Goal: Information Seeking & Learning: Learn about a topic

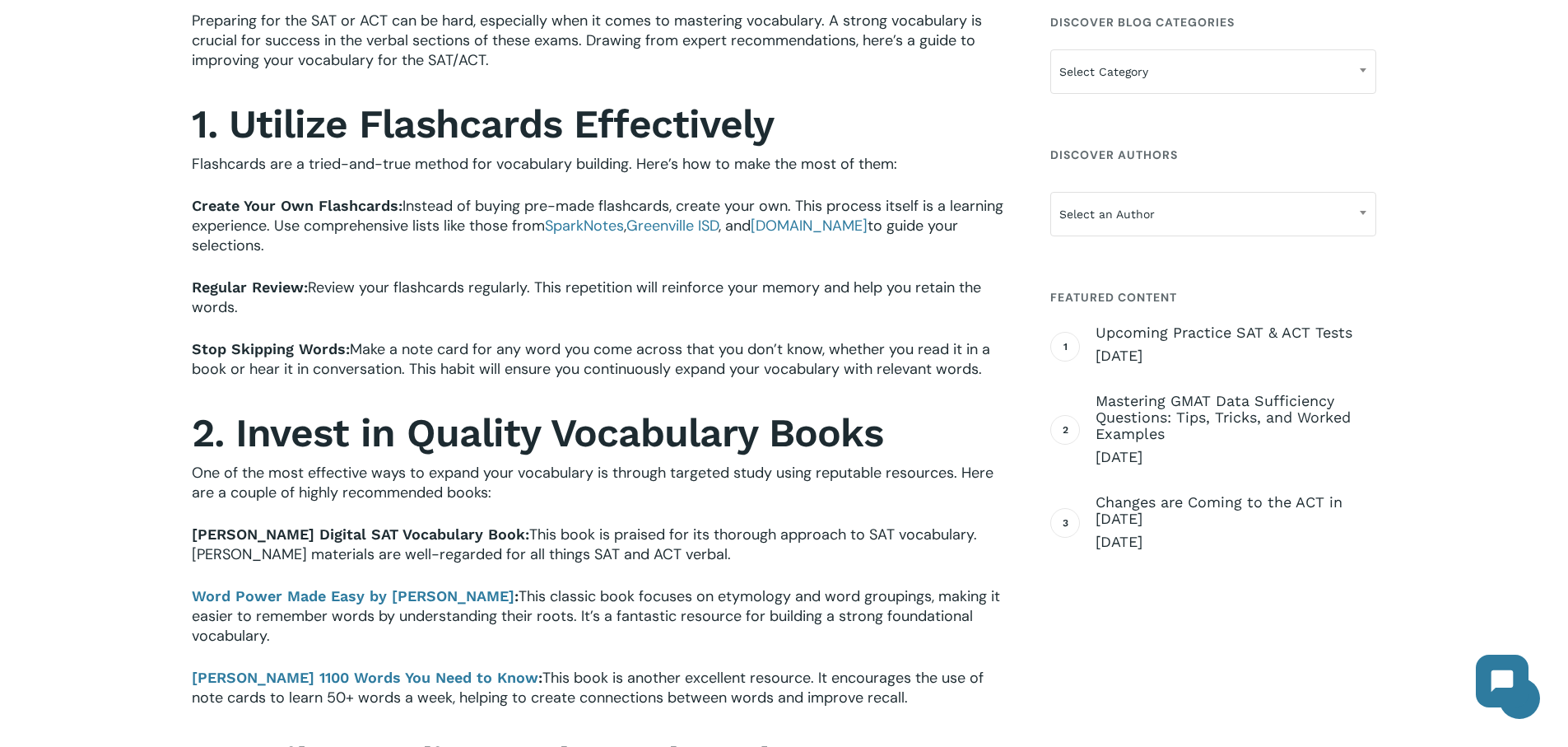
scroll to position [549, 0]
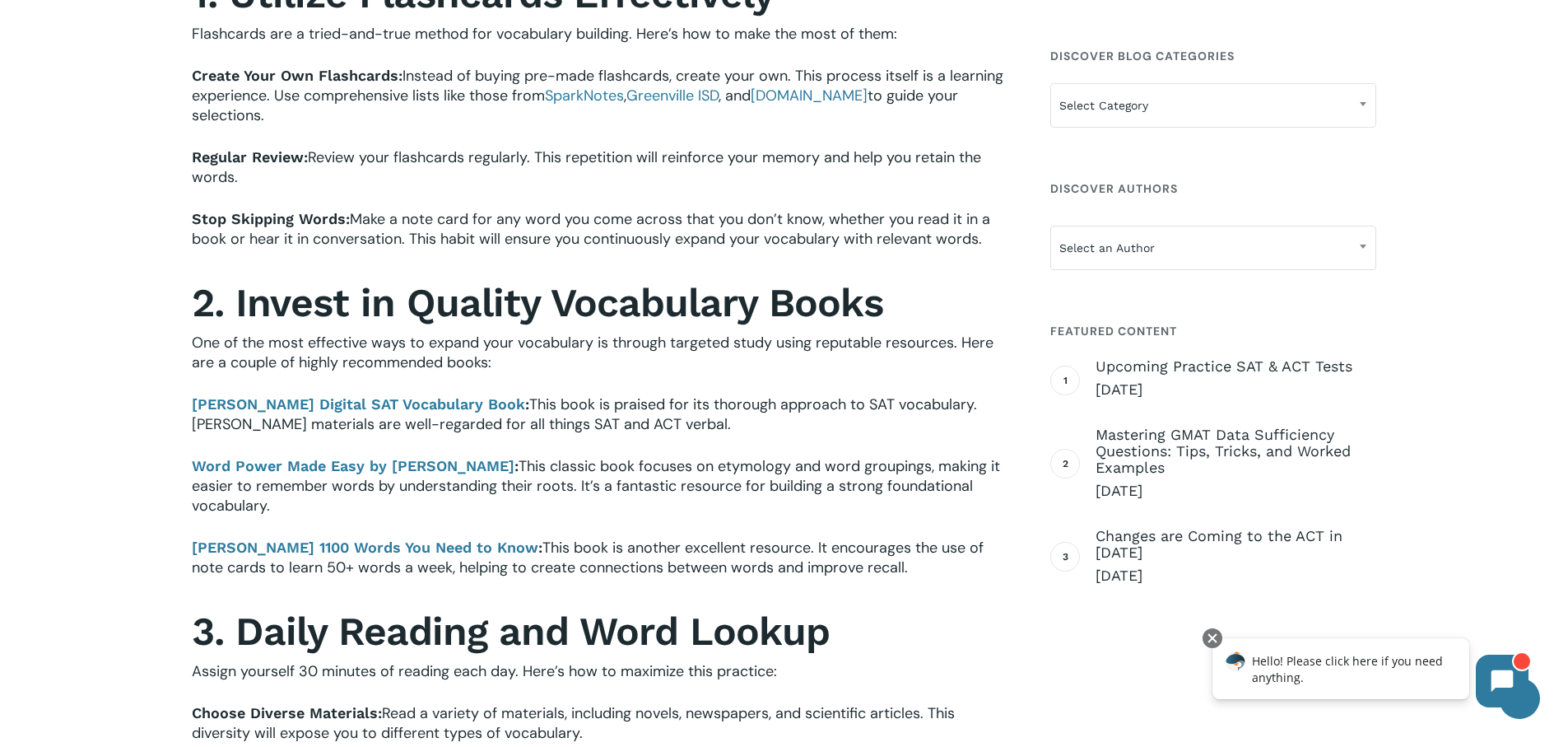
scroll to position [685, 0]
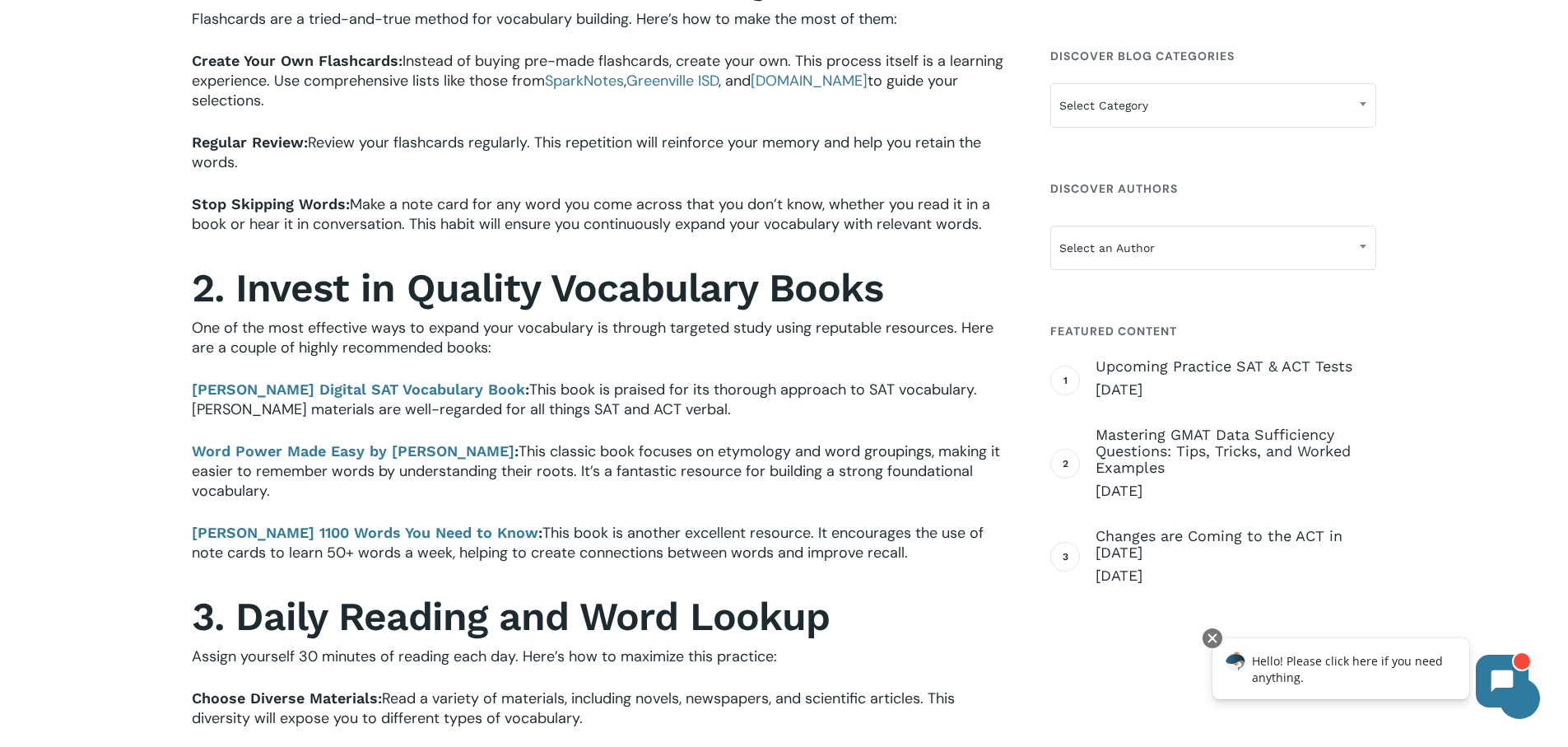
click at [648, 549] on span "This book is another excellent resource. It encourages the use of note cards to…" at bounding box center [588, 542] width 792 height 40
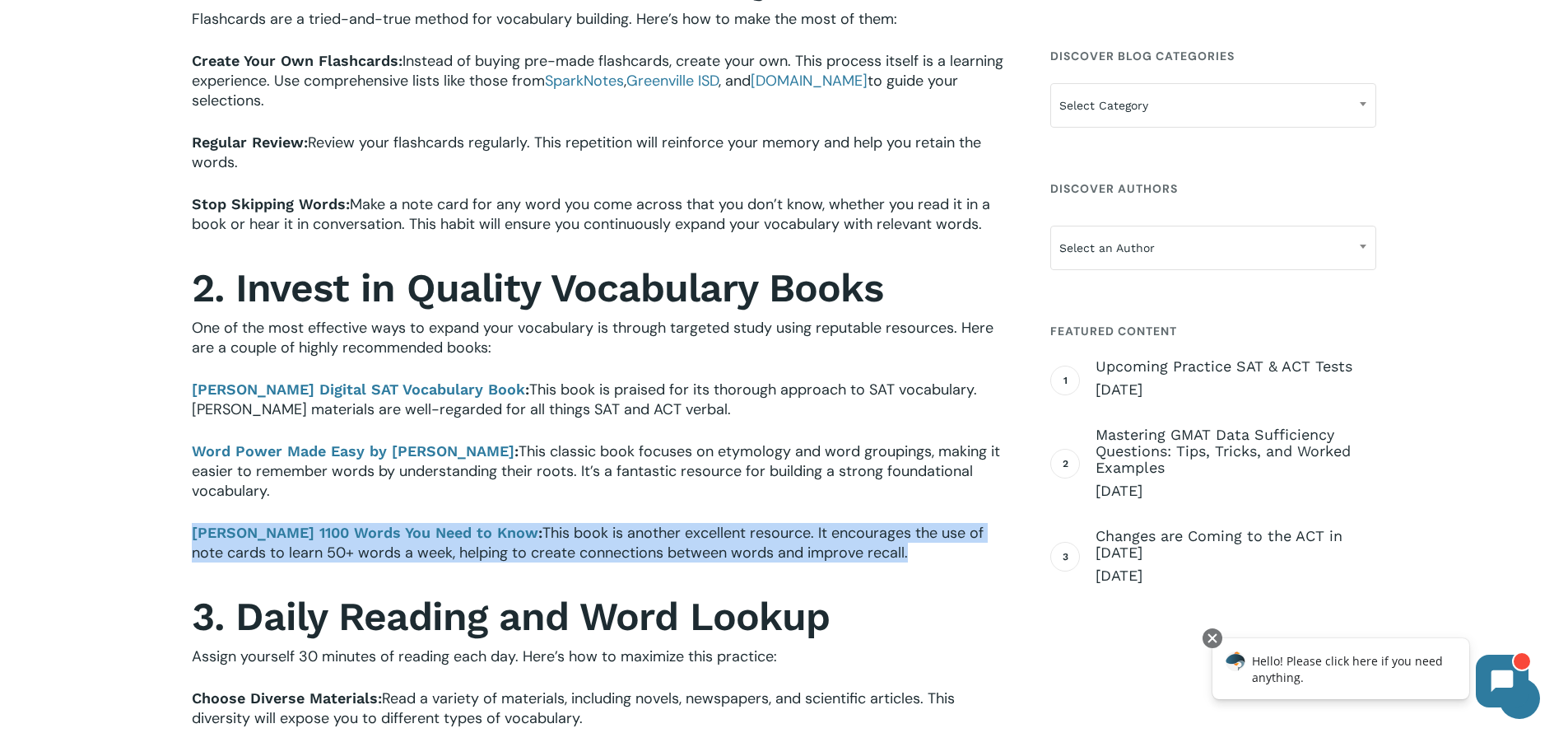
click at [648, 549] on span "This book is another excellent resource. It encourages the use of note cards to…" at bounding box center [588, 542] width 792 height 40
click at [633, 548] on span "This book is another excellent resource. It encourages the use of note cards to…" at bounding box center [588, 542] width 792 height 40
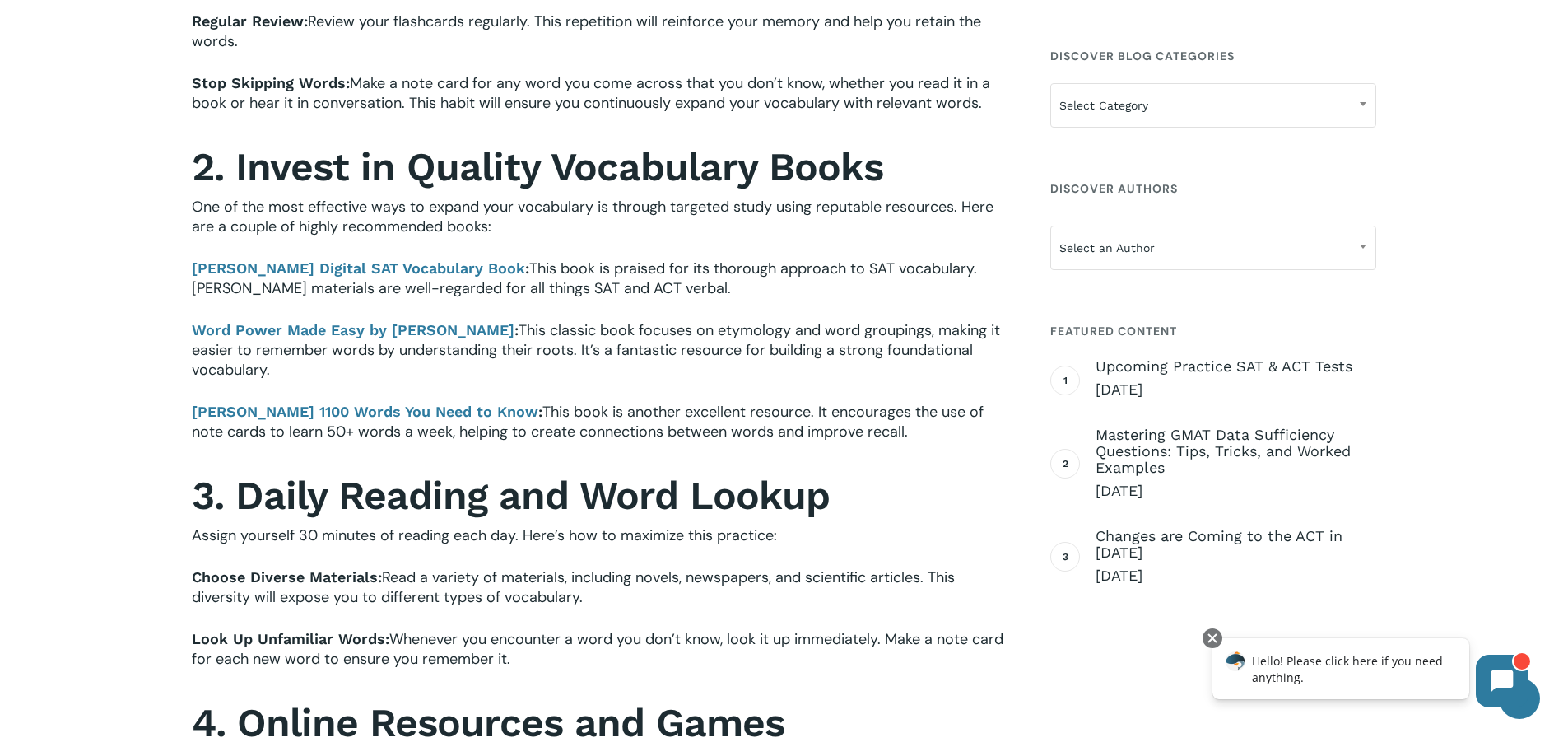
scroll to position [808, 0]
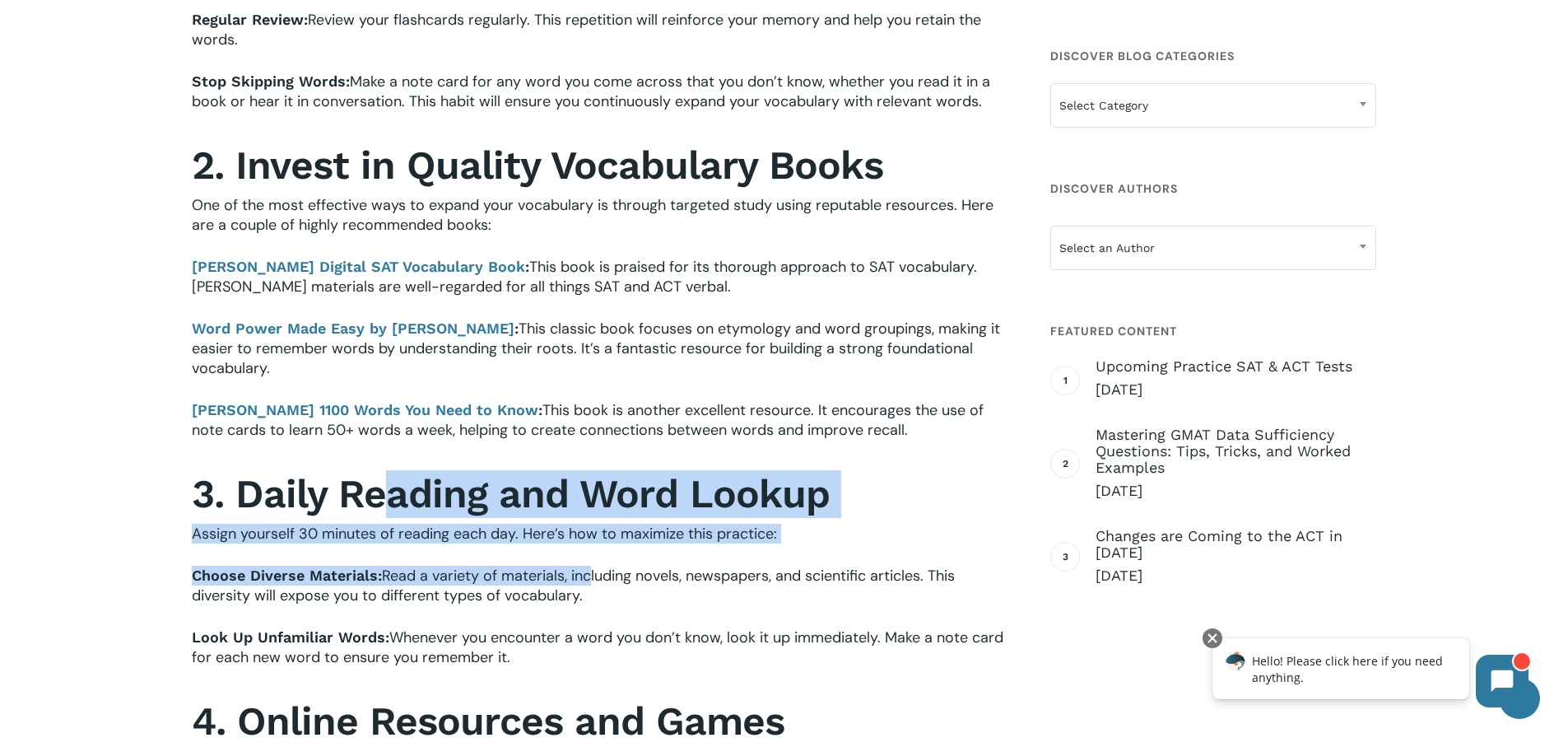
drag, startPoint x: 388, startPoint y: 504, endPoint x: 586, endPoint y: 574, distance: 210.0
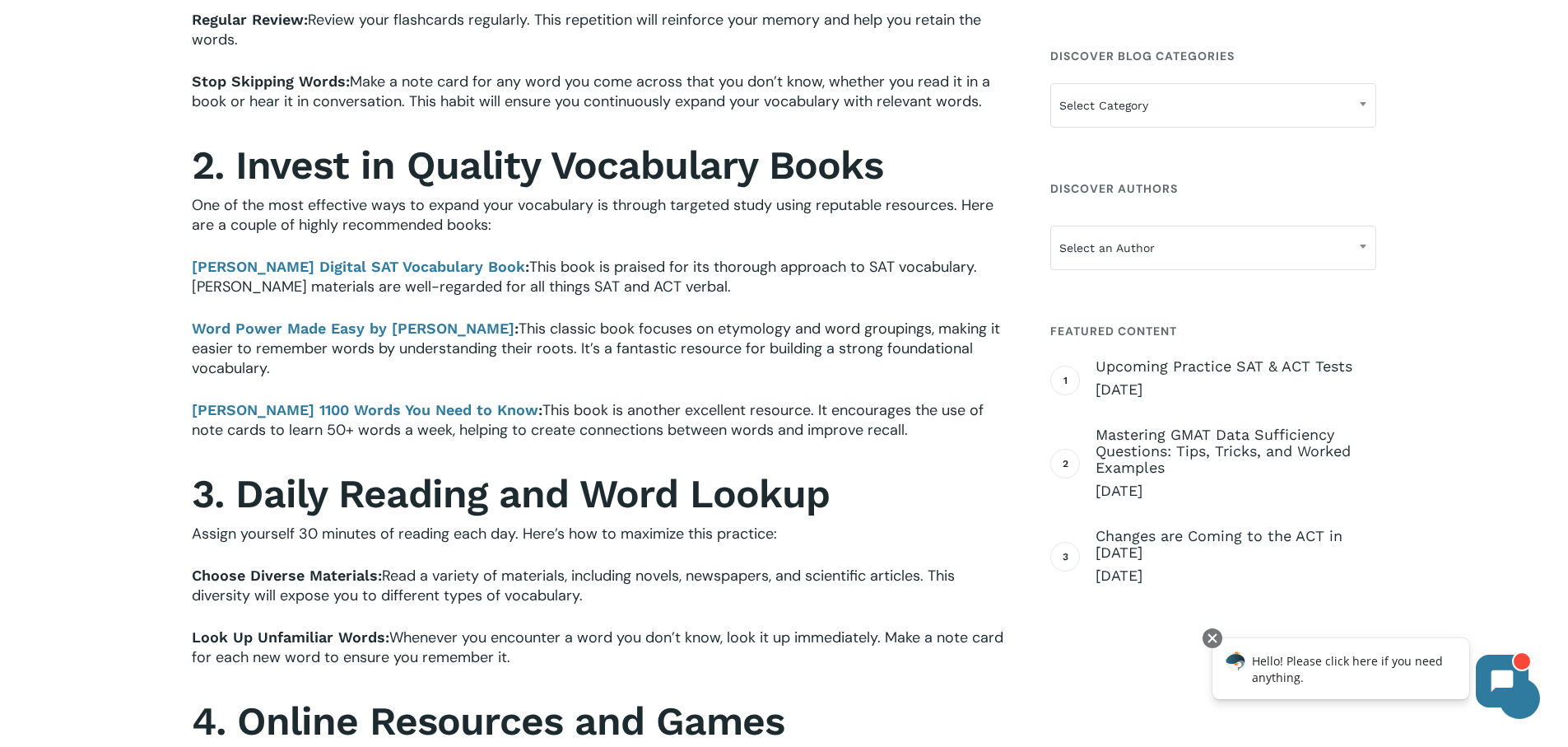
click at [618, 573] on span "Read a variety of materials, including novels, newspapers, and scientific artic…" at bounding box center [573, 585] width 763 height 40
drag, startPoint x: 267, startPoint y: 535, endPoint x: 494, endPoint y: 533, distance: 227.0
click at [475, 535] on span "Assign yourself 30 minutes of reading each day. Here’s how to maximize this pra…" at bounding box center [484, 533] width 585 height 19
click at [495, 532] on span "Assign yourself 30 minutes of reading each day. Here’s how to maximize this pra…" at bounding box center [484, 533] width 585 height 19
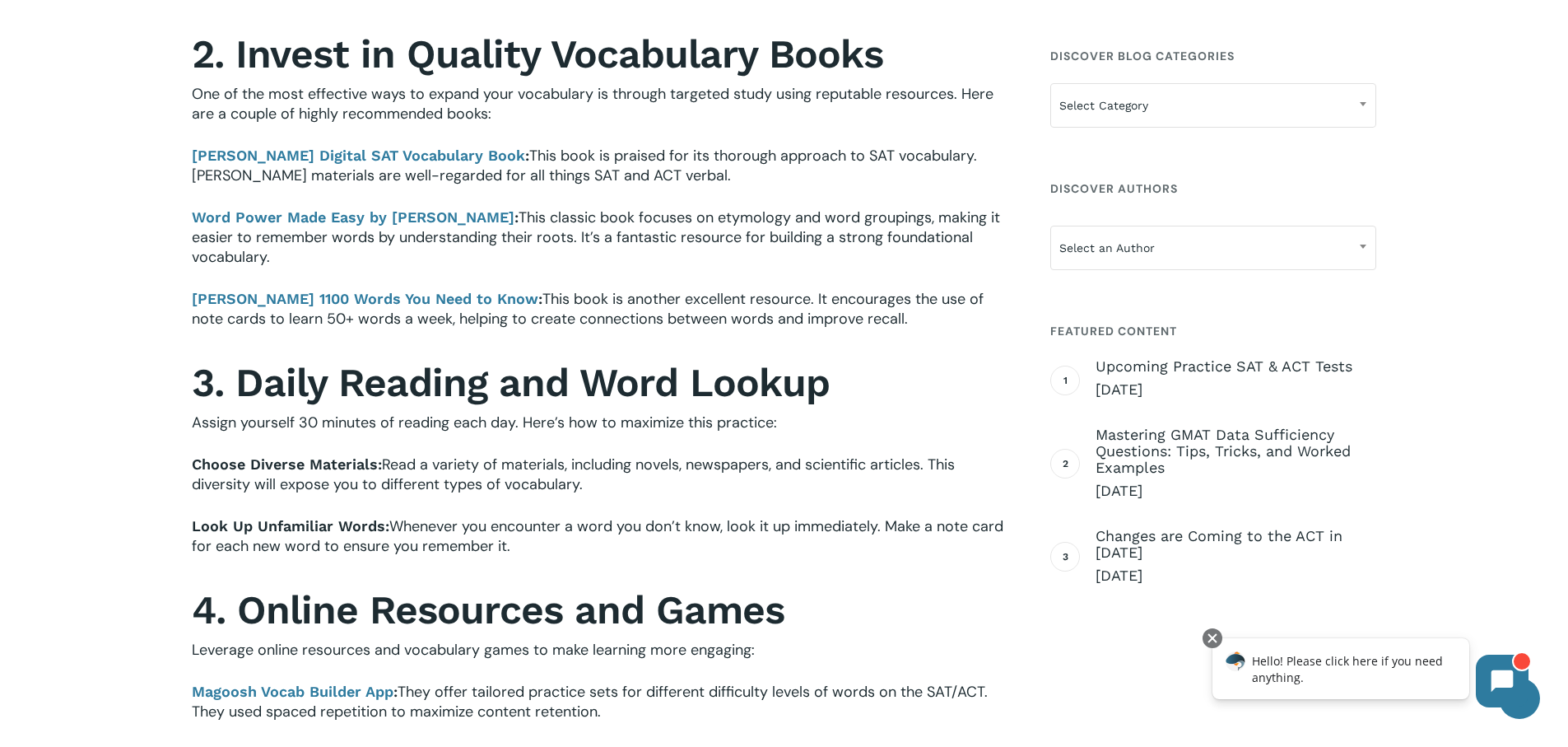
scroll to position [947, 0]
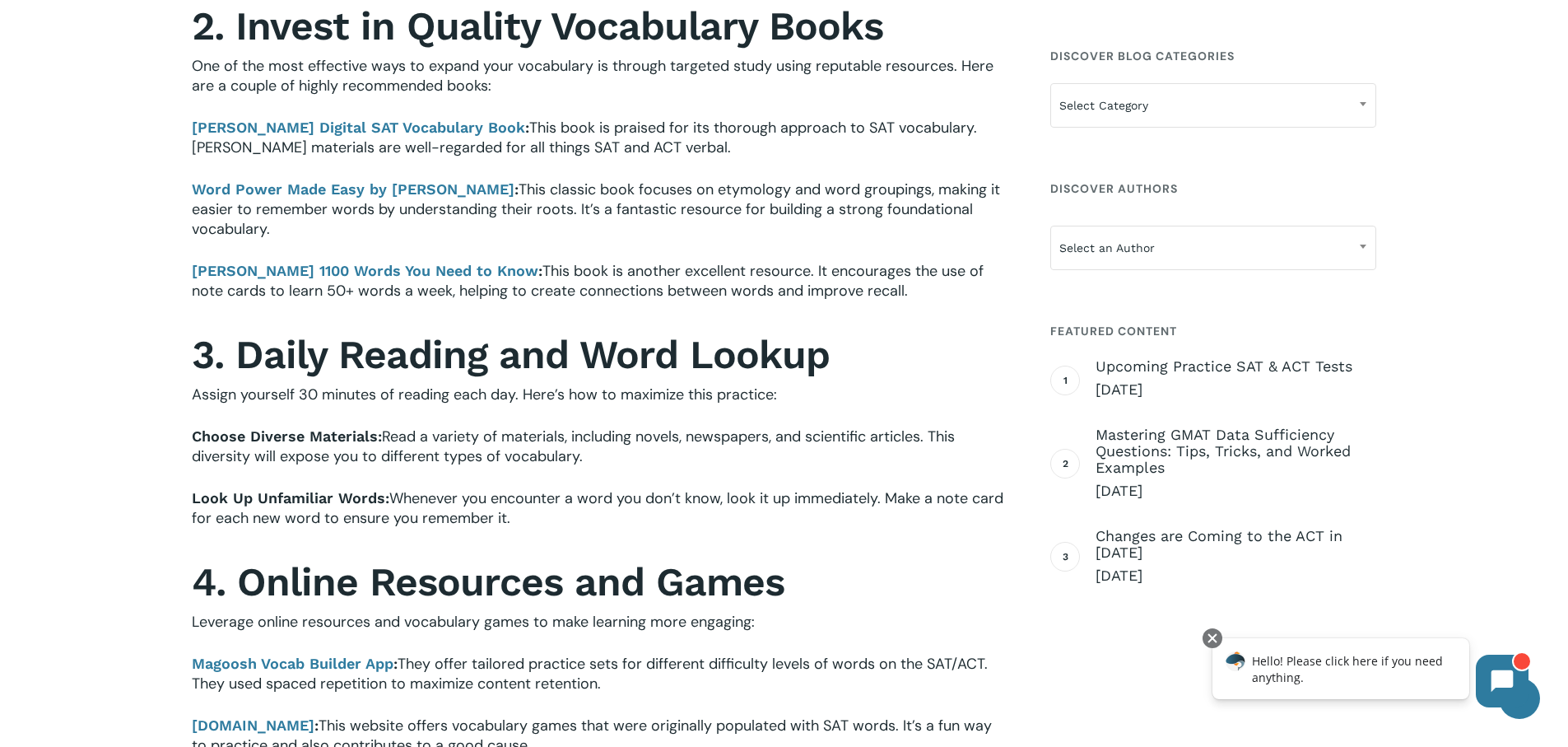
click at [449, 489] on span "Whenever you encounter a word you don’t know, look it up immediately. Make a no…" at bounding box center [598, 508] width 812 height 40
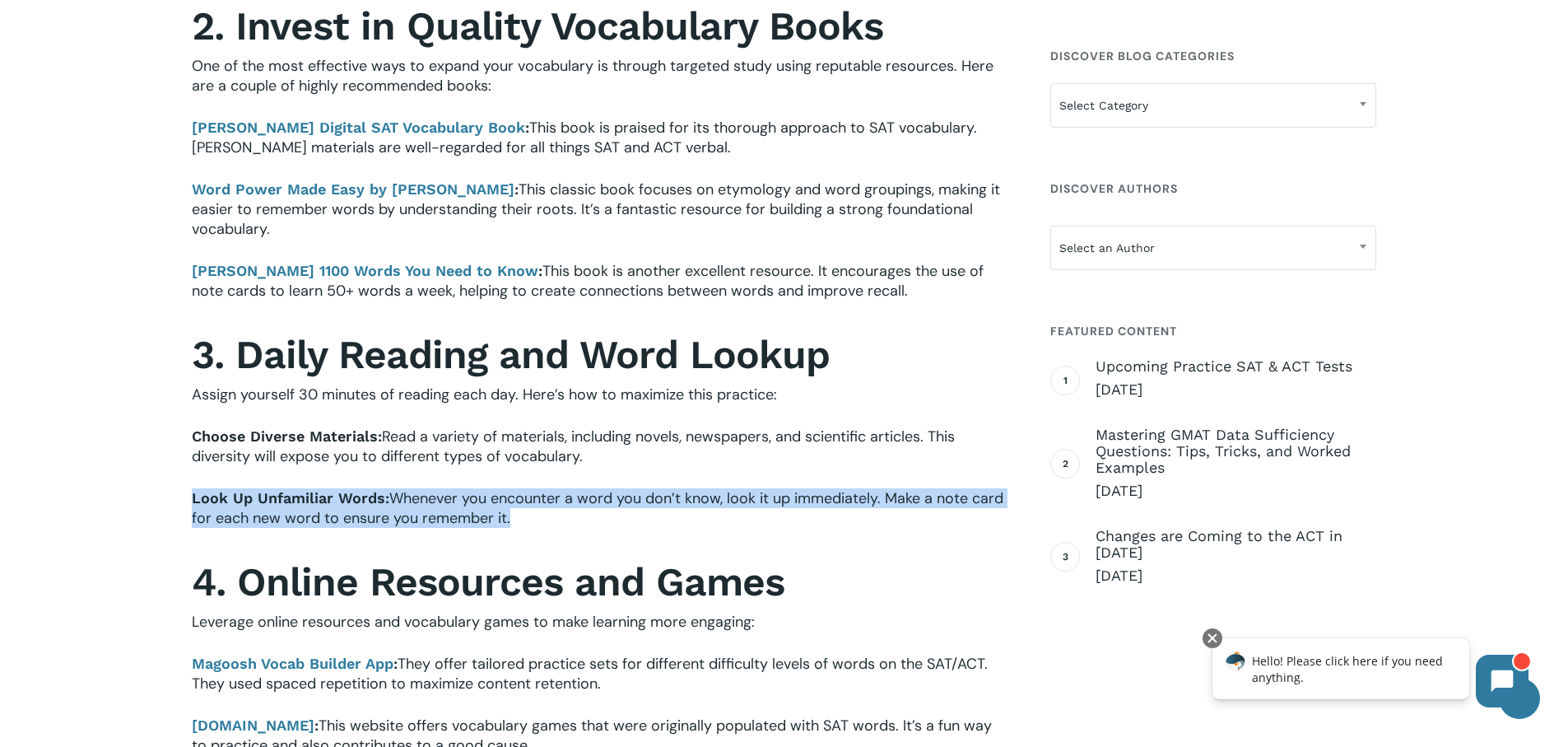
click at [449, 489] on span "Whenever you encounter a word you don’t know, look it up immediately. Make a no…" at bounding box center [598, 508] width 812 height 40
click at [444, 503] on span "Whenever you encounter a word you don’t know, look it up immediately. Make a no…" at bounding box center [598, 508] width 812 height 40
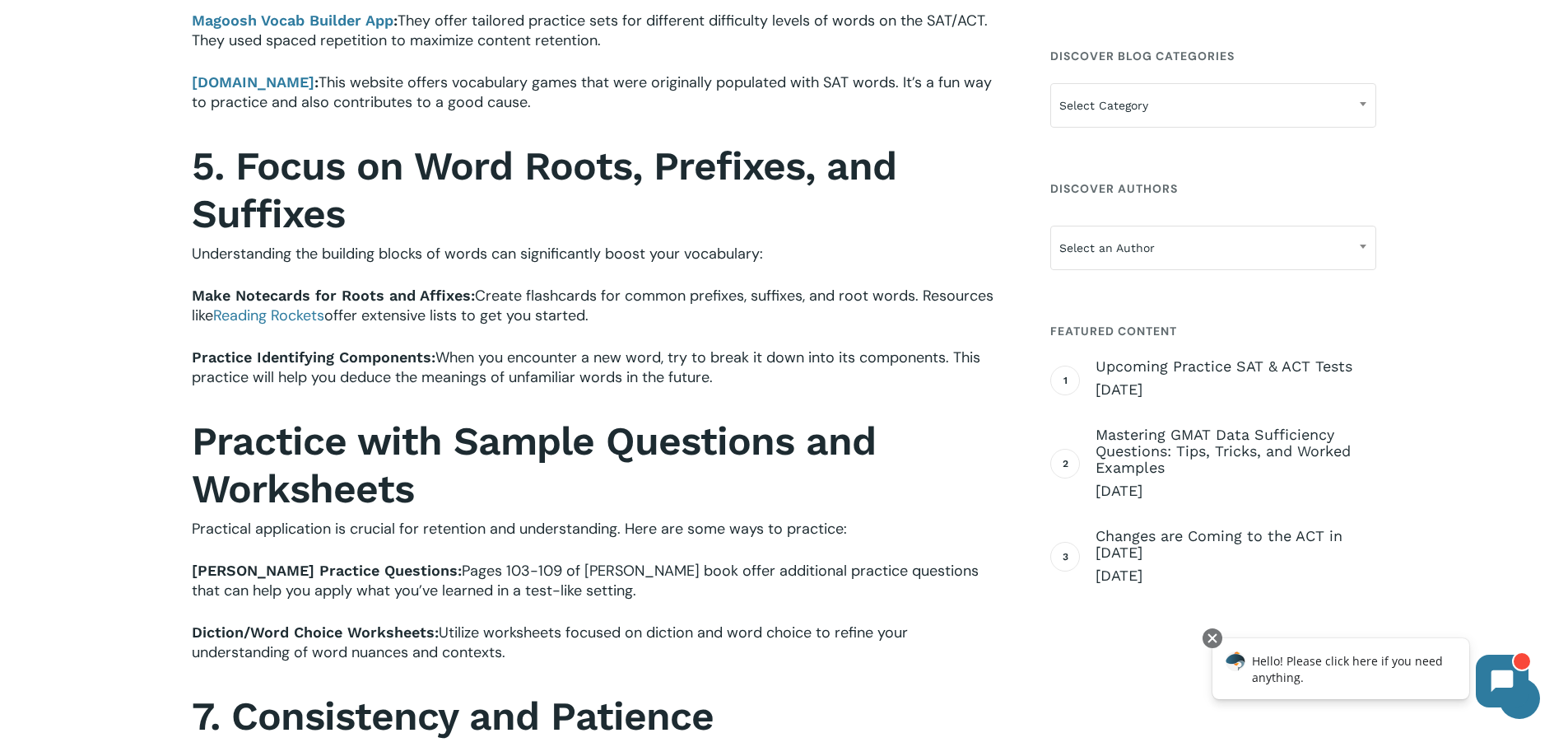
scroll to position [2130, 0]
